Goal: Navigation & Orientation: Understand site structure

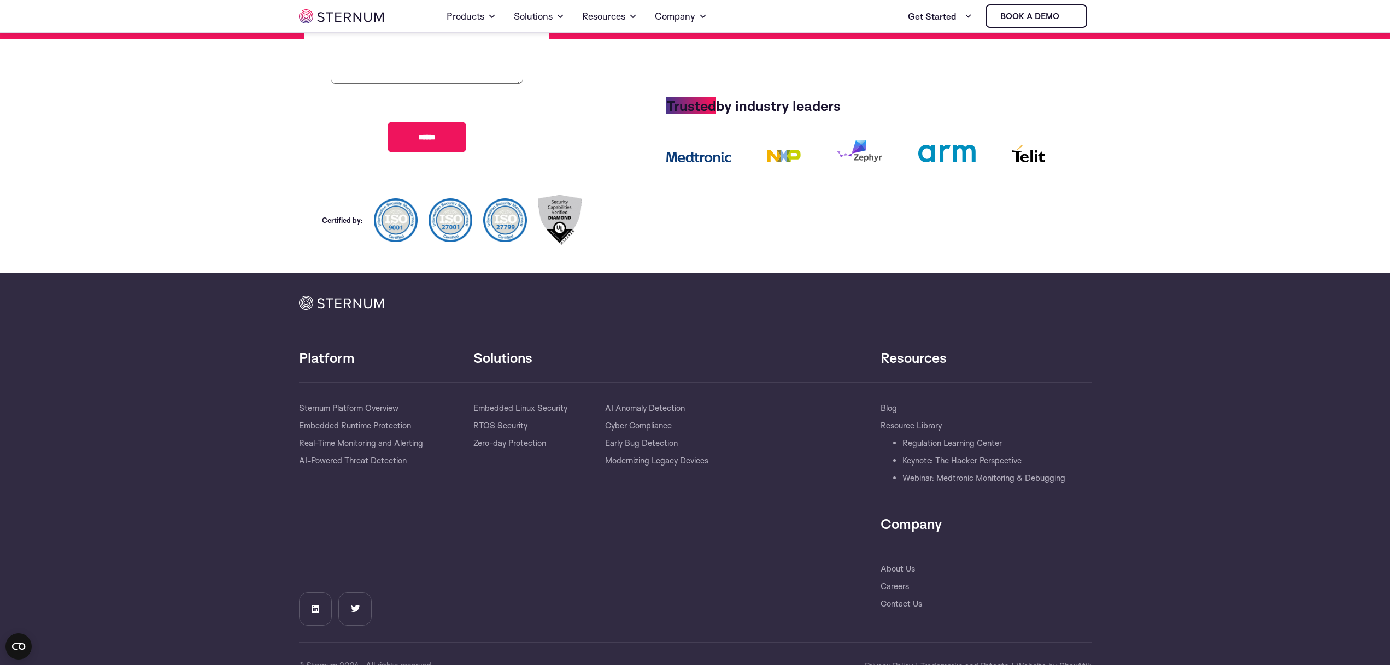
scroll to position [413, 0]
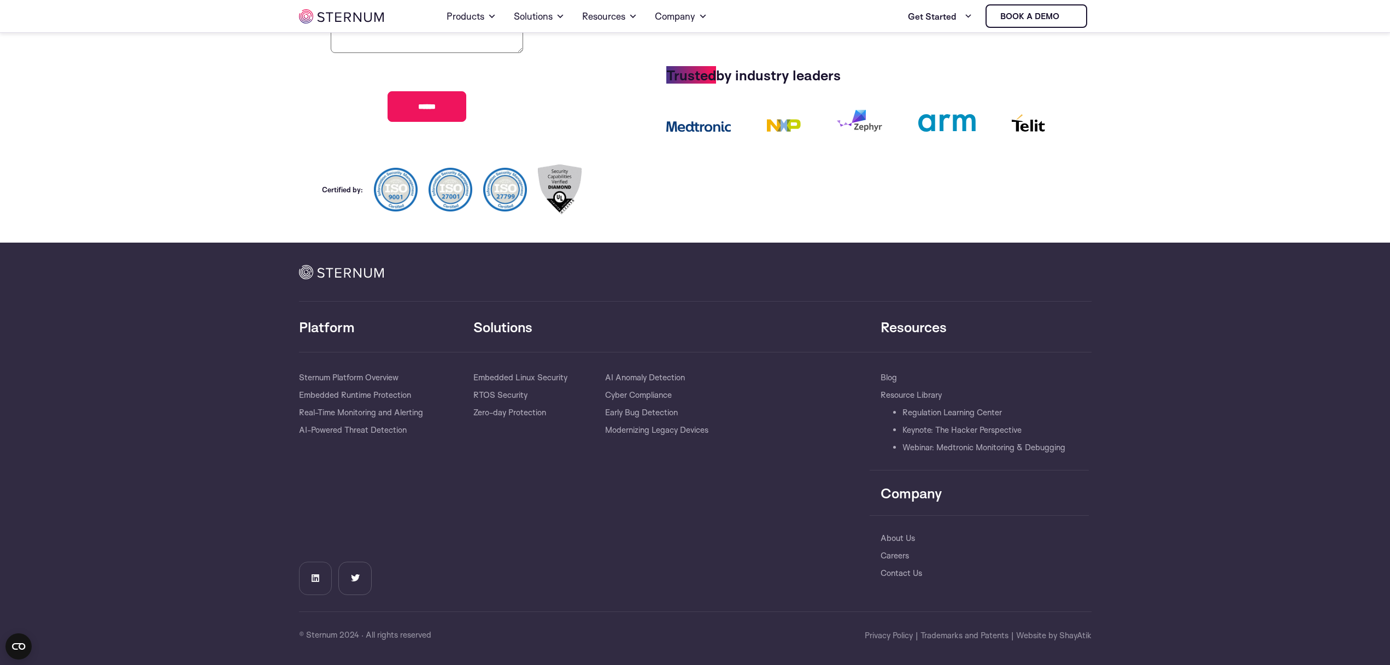
click at [321, 578] on link "Linkedin" at bounding box center [315, 578] width 33 height 33
click at [896, 536] on link "About Us" at bounding box center [898, 538] width 34 height 17
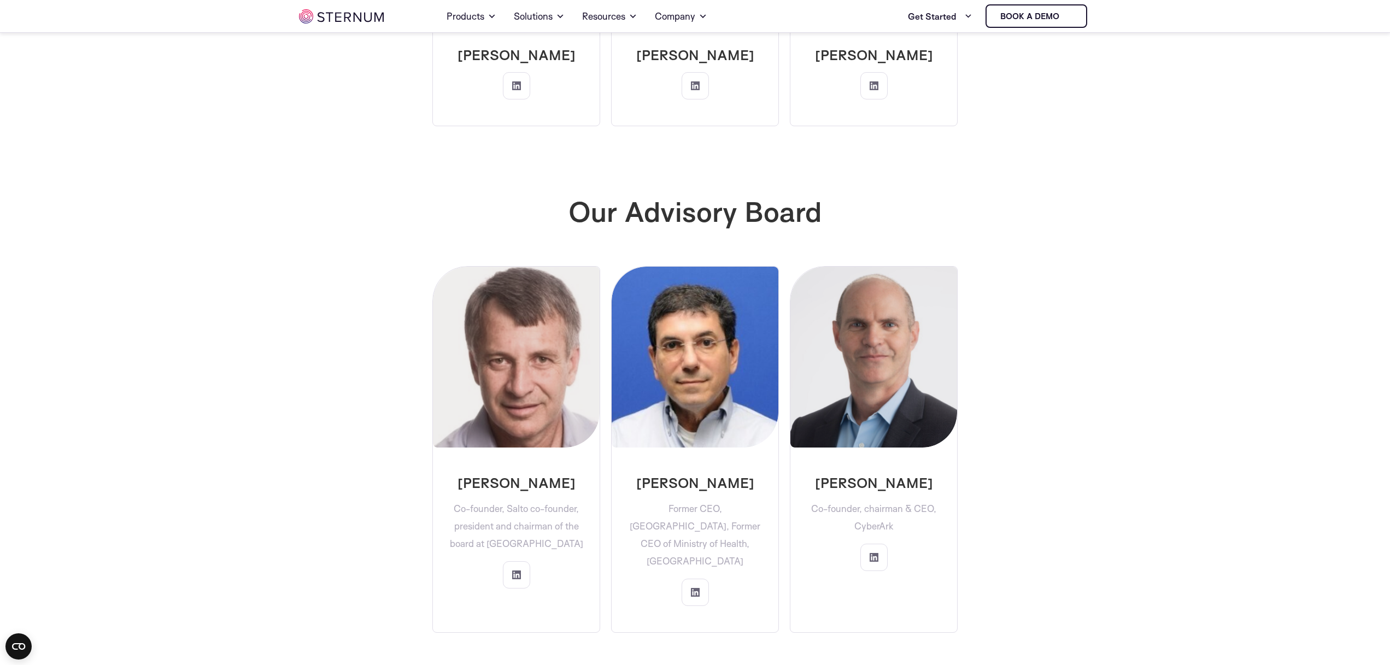
scroll to position [2796, 0]
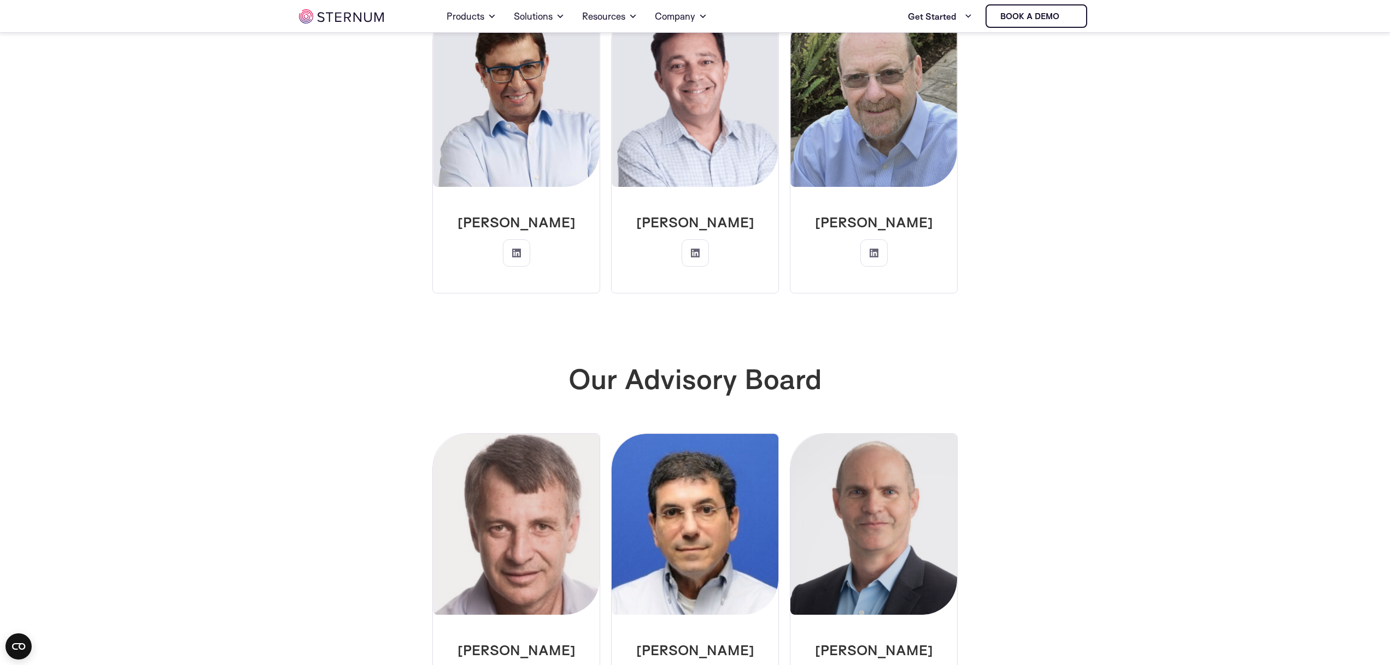
click at [343, 17] on img at bounding box center [341, 16] width 85 height 14
